Goal: Information Seeking & Learning: Learn about a topic

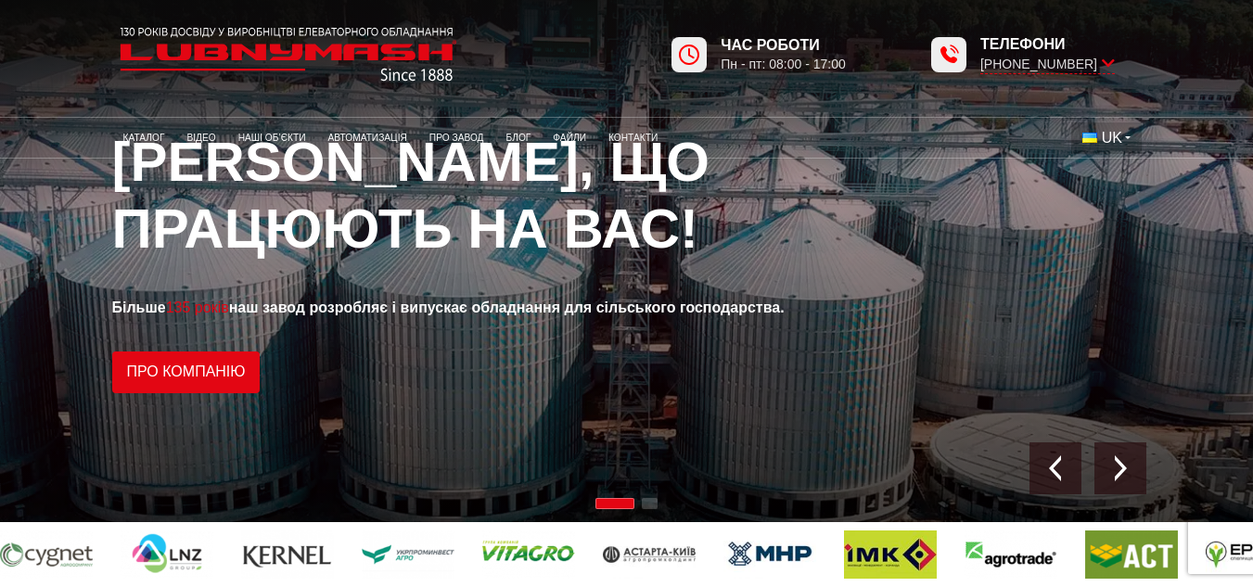
click at [1130, 141] on button "UK" at bounding box center [1106, 138] width 70 height 32
click at [1115, 198] on span "EN" at bounding box center [1115, 203] width 20 height 16
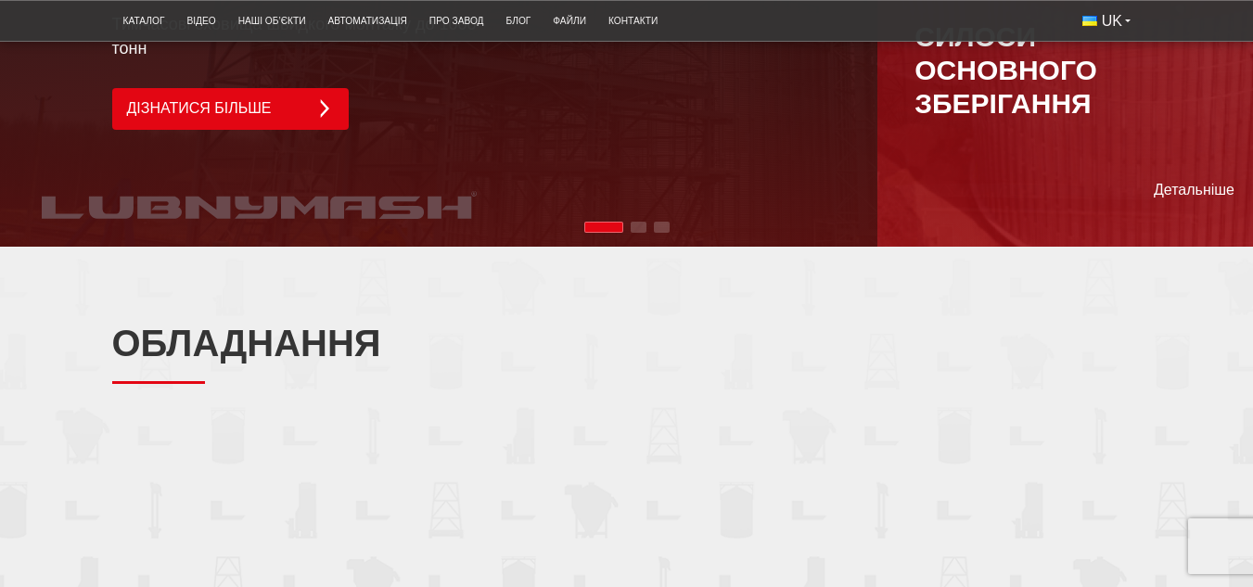
scroll to position [1484, 0]
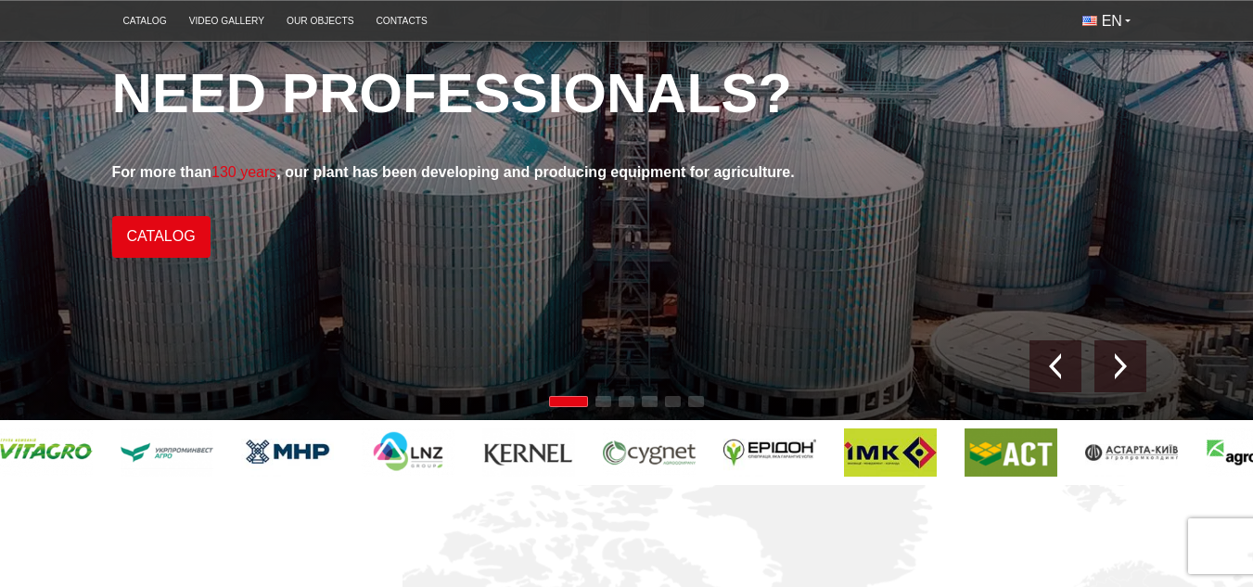
scroll to position [93, 0]
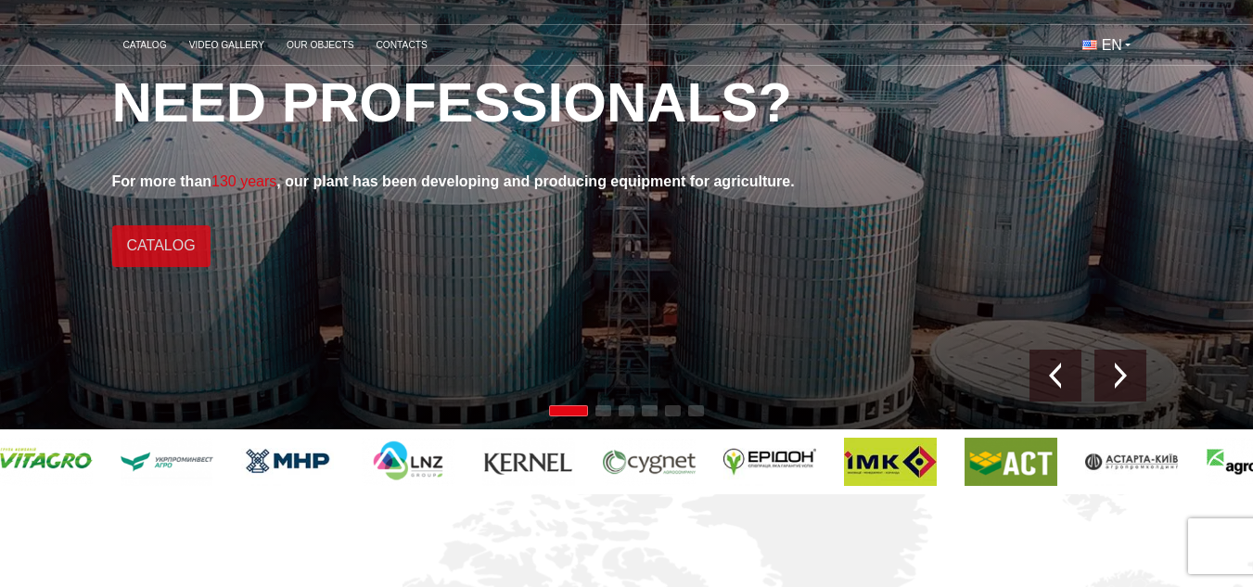
click at [176, 244] on link "Catalog" at bounding box center [161, 246] width 98 height 42
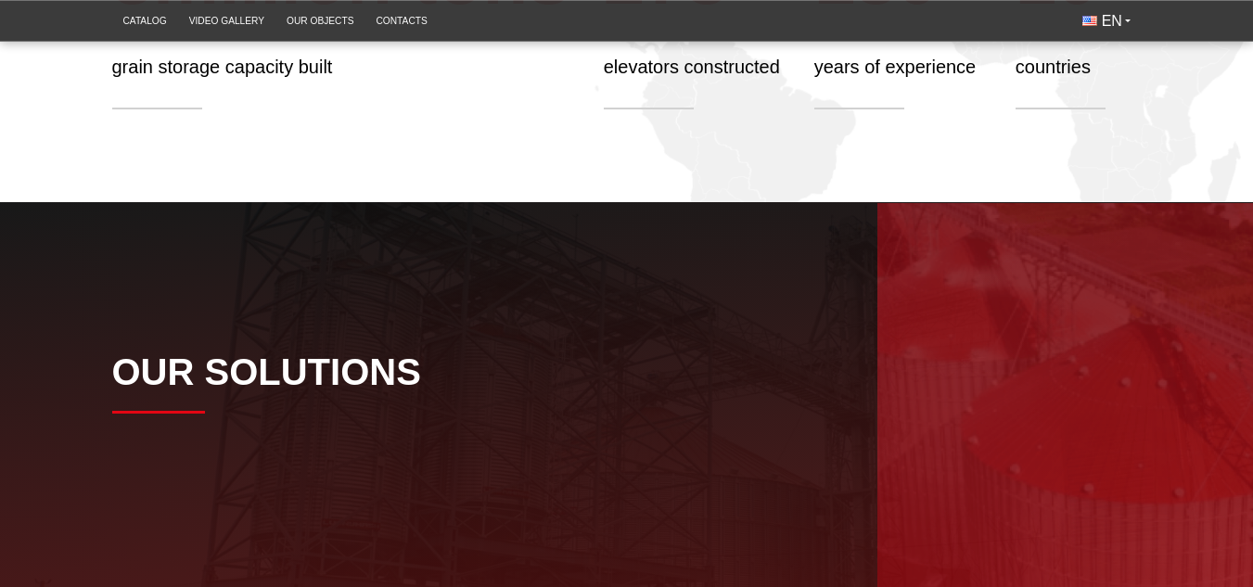
scroll to position [1020, 0]
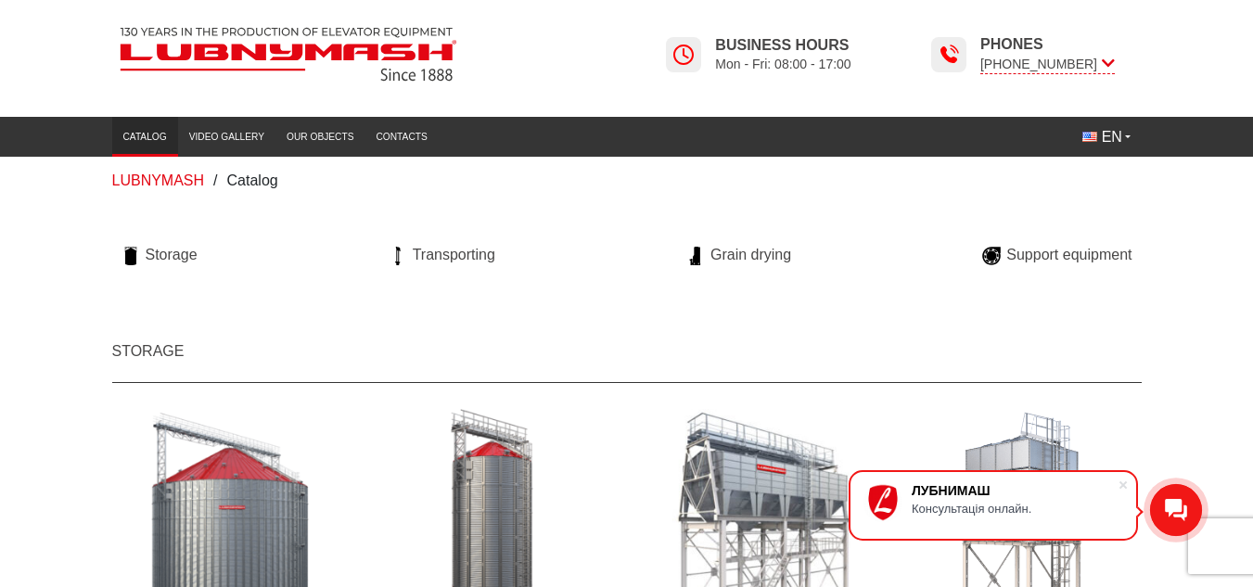
drag, startPoint x: 815, startPoint y: 522, endPoint x: 613, endPoint y: 360, distance: 259.2
click at [613, 360] on h2 "Storage" at bounding box center [626, 348] width 1029 height 69
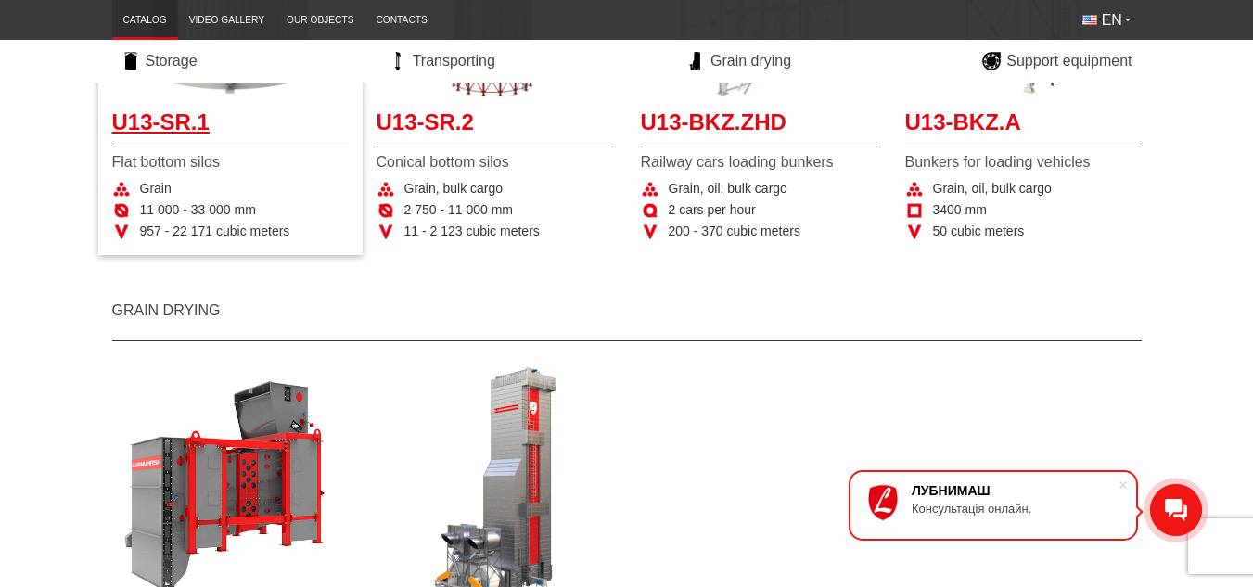
scroll to position [649, 0]
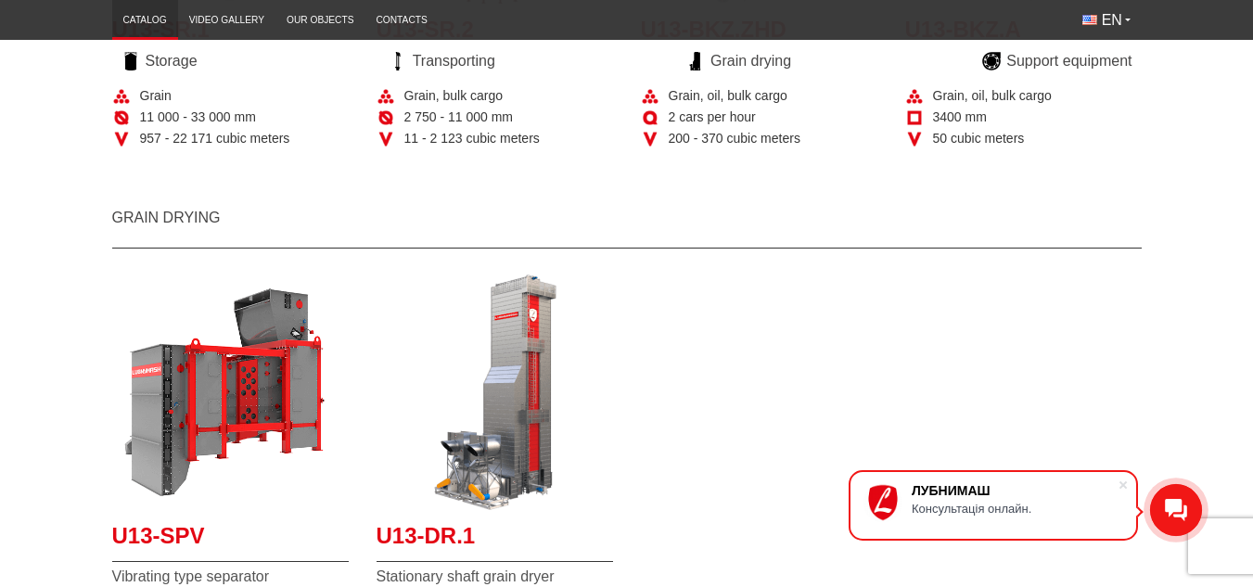
click at [181, 71] on li "Storage" at bounding box center [159, 61] width 95 height 43
